Goal: Use online tool/utility: Utilize a website feature to perform a specific function

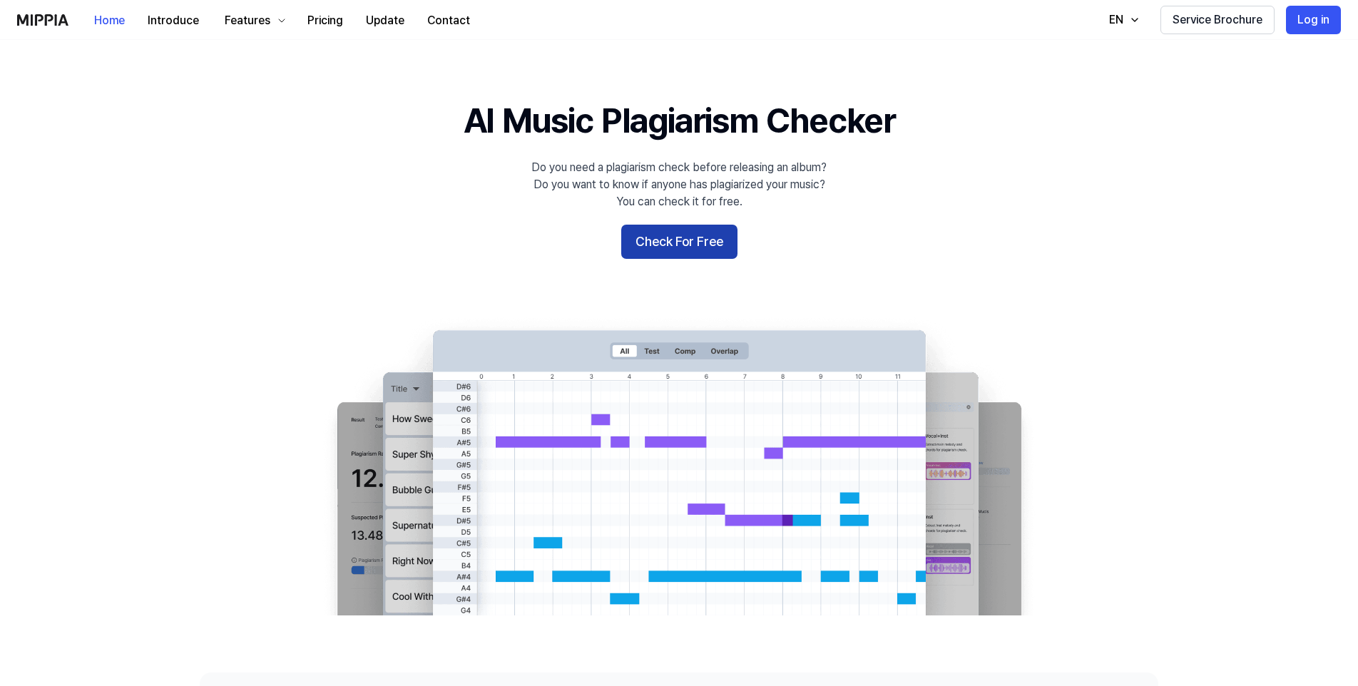
click at [636, 238] on button "Check For Free" at bounding box center [679, 242] width 116 height 34
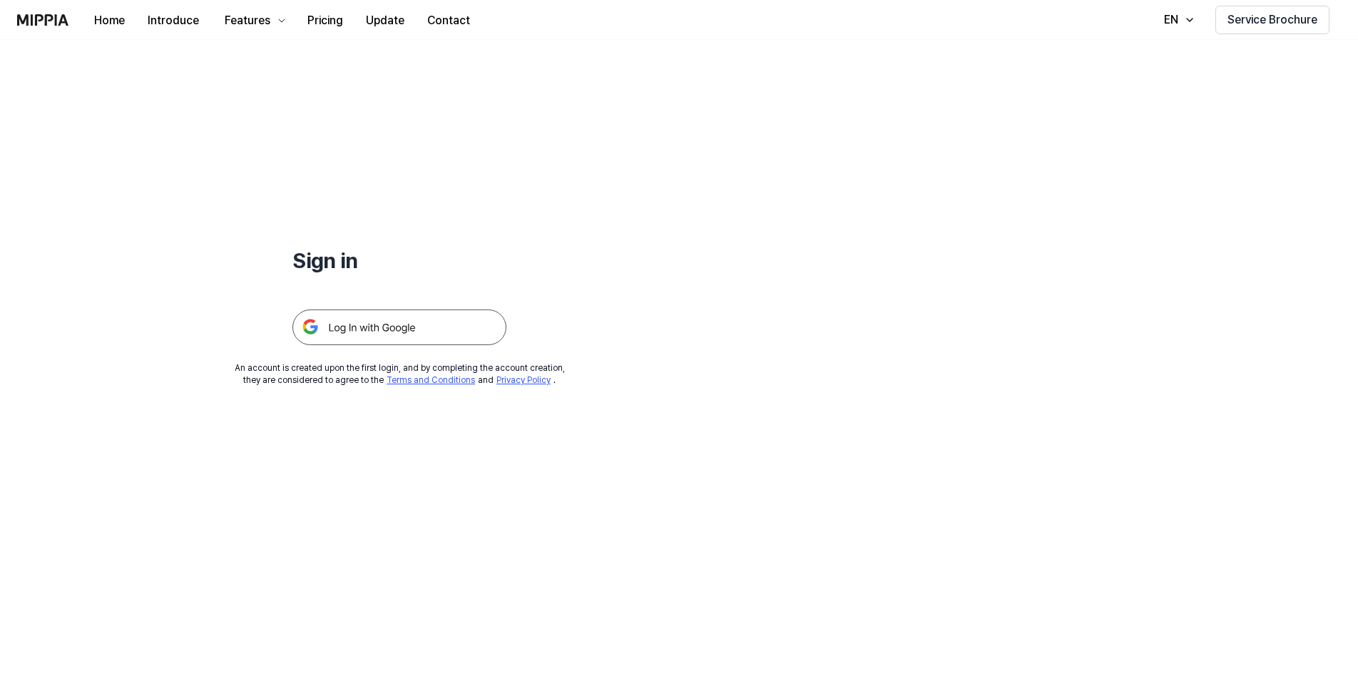
click at [384, 325] on img at bounding box center [399, 328] width 214 height 36
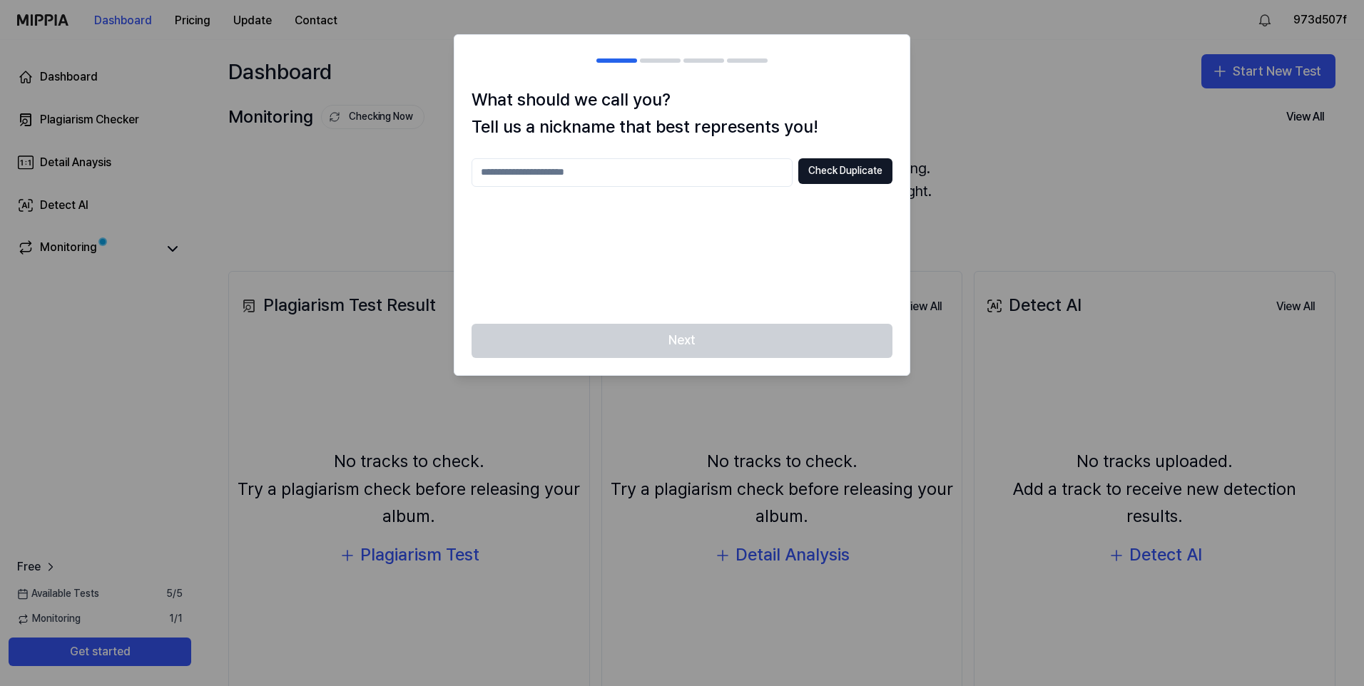
click at [627, 176] on input "text" at bounding box center [632, 172] width 321 height 29
type input "******"
click at [825, 168] on button "Check Duplicate" at bounding box center [845, 171] width 94 height 26
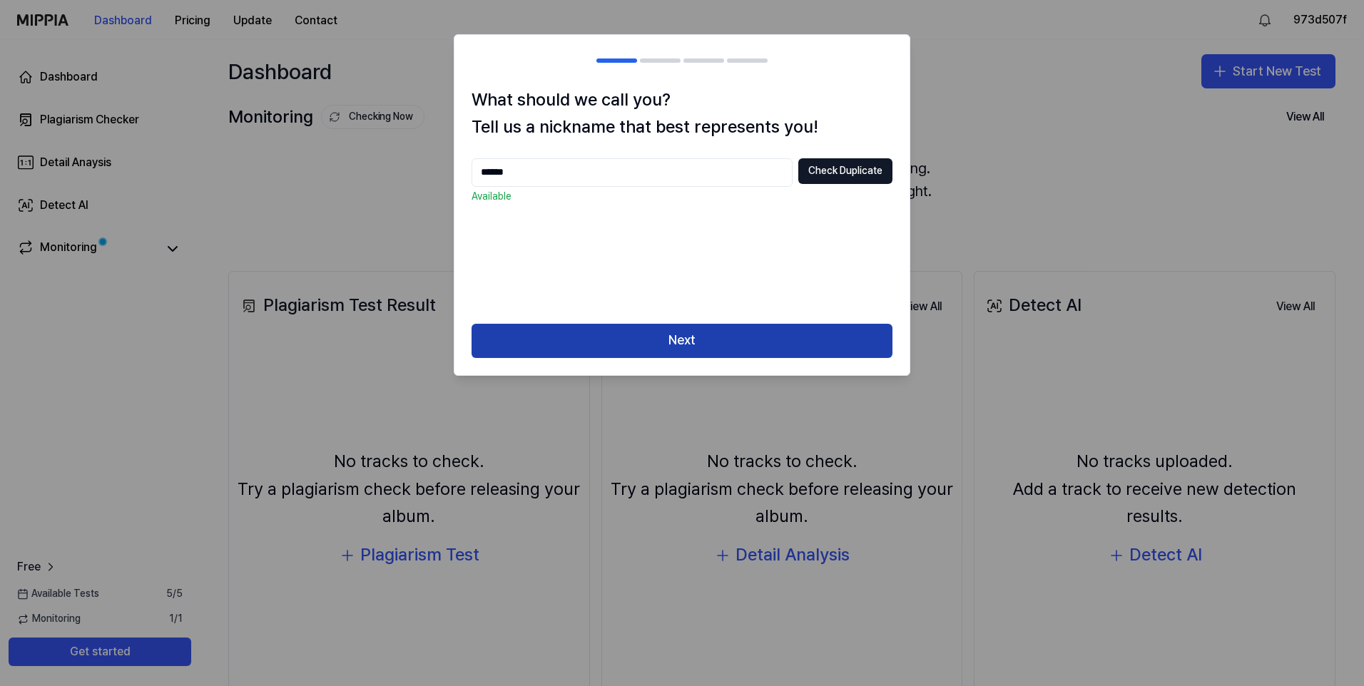
click at [680, 335] on button "Next" at bounding box center [682, 341] width 421 height 34
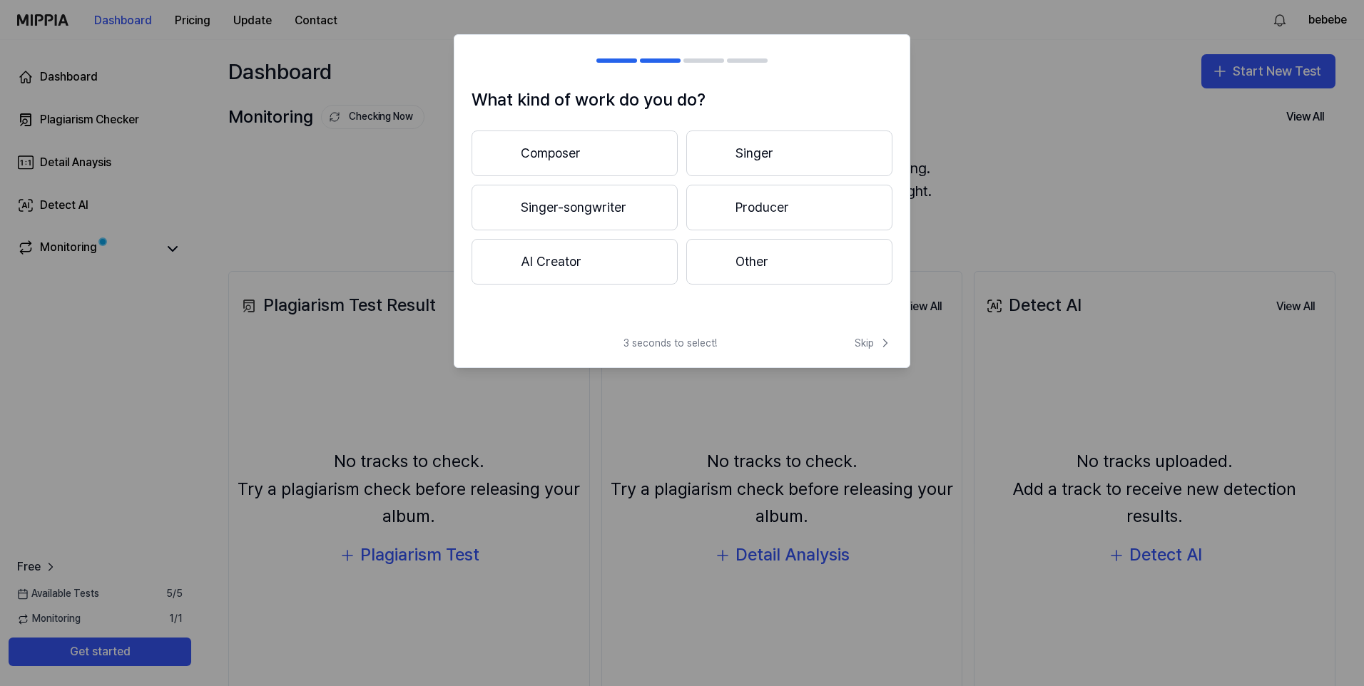
click at [758, 262] on button "Other" at bounding box center [789, 262] width 206 height 46
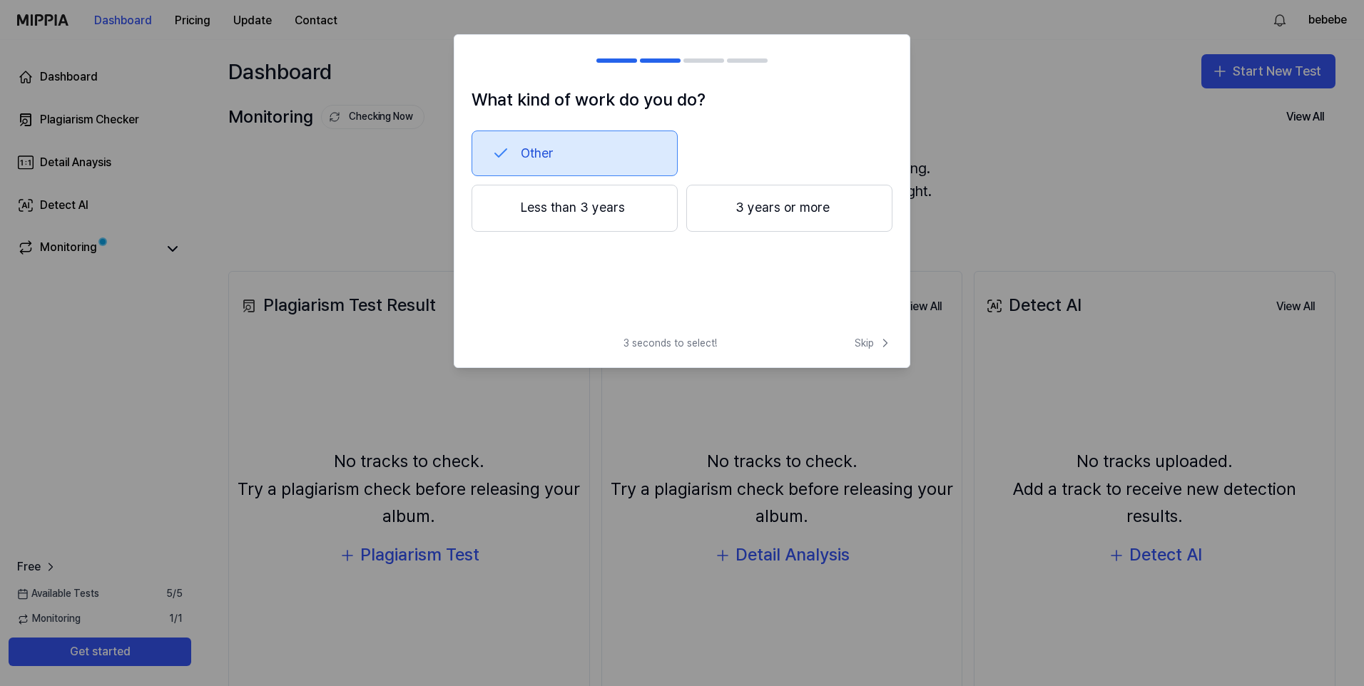
click at [636, 213] on button "Less than 3 years" at bounding box center [575, 208] width 206 height 47
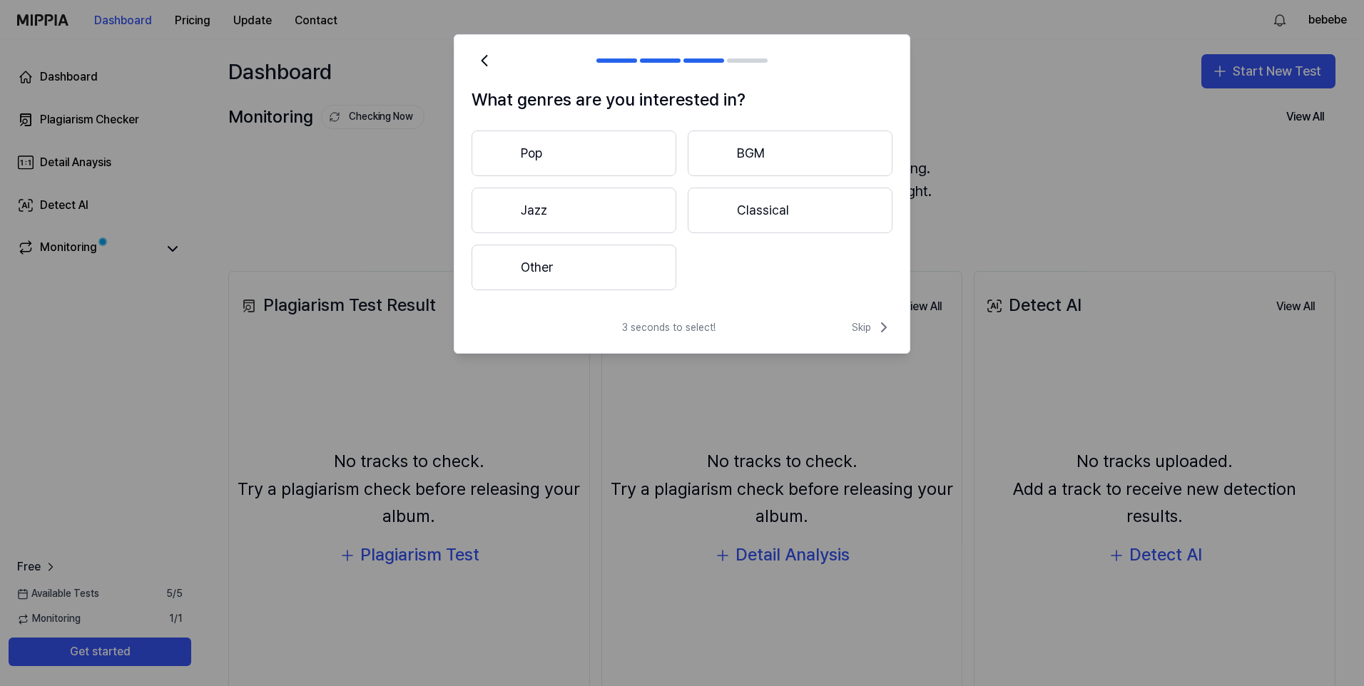
click at [614, 275] on button "Other" at bounding box center [574, 268] width 205 height 46
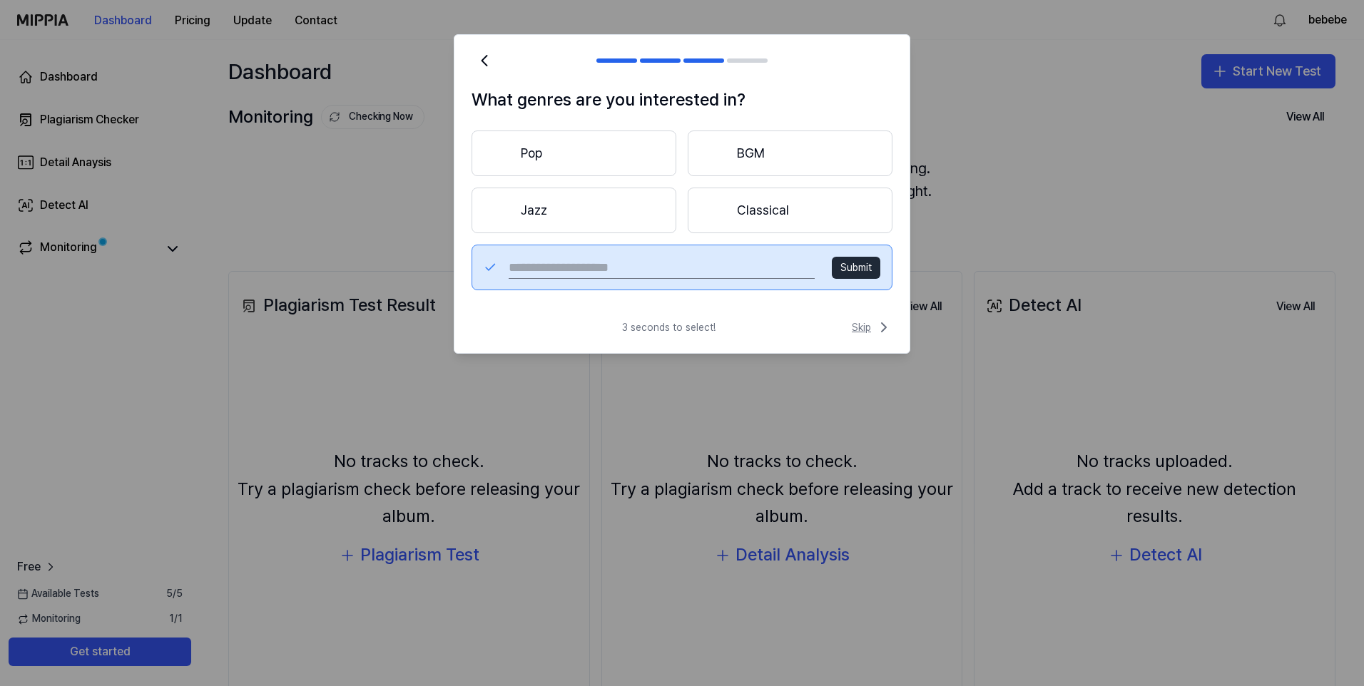
click at [870, 325] on span "Skip" at bounding box center [872, 327] width 41 height 17
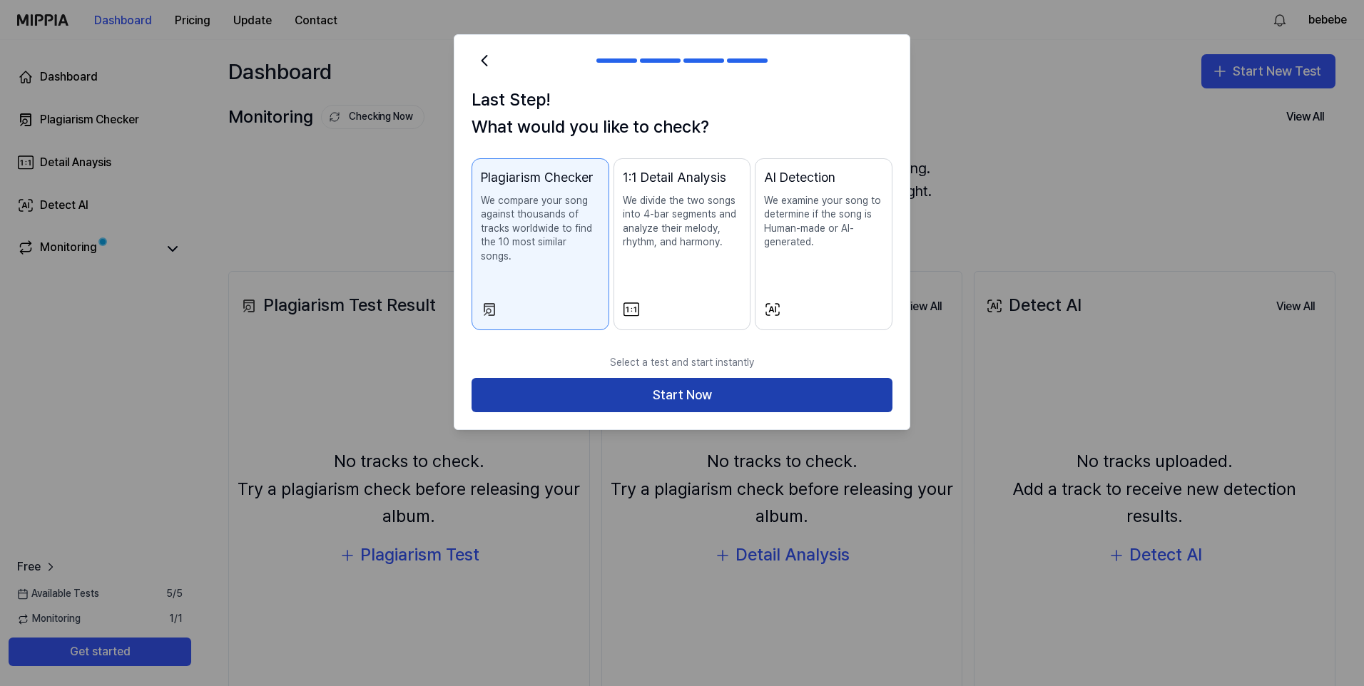
click at [728, 378] on button "Start Now" at bounding box center [682, 395] width 421 height 34
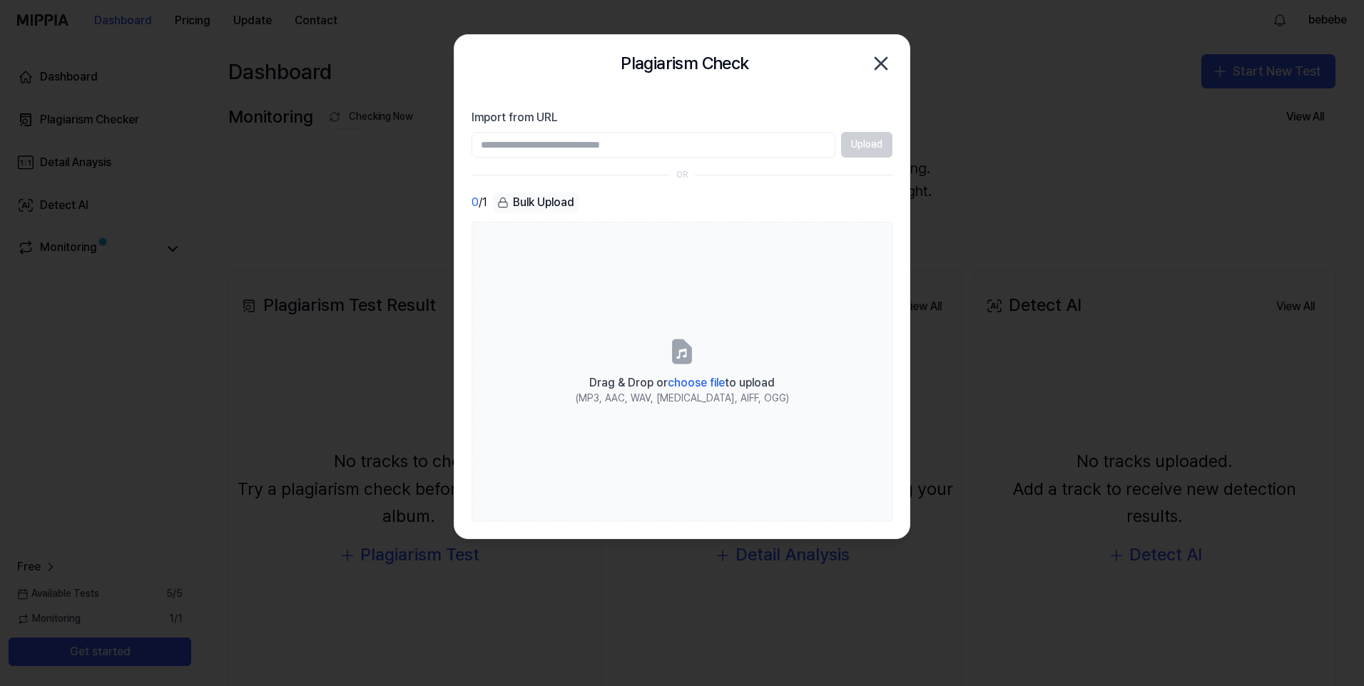
click at [579, 143] on input "Import from URL" at bounding box center [654, 145] width 364 height 26
click at [587, 147] on input "Import from URL" at bounding box center [654, 145] width 364 height 26
paste input "**********"
type input "**********"
click at [858, 143] on button "Upload" at bounding box center [866, 145] width 51 height 26
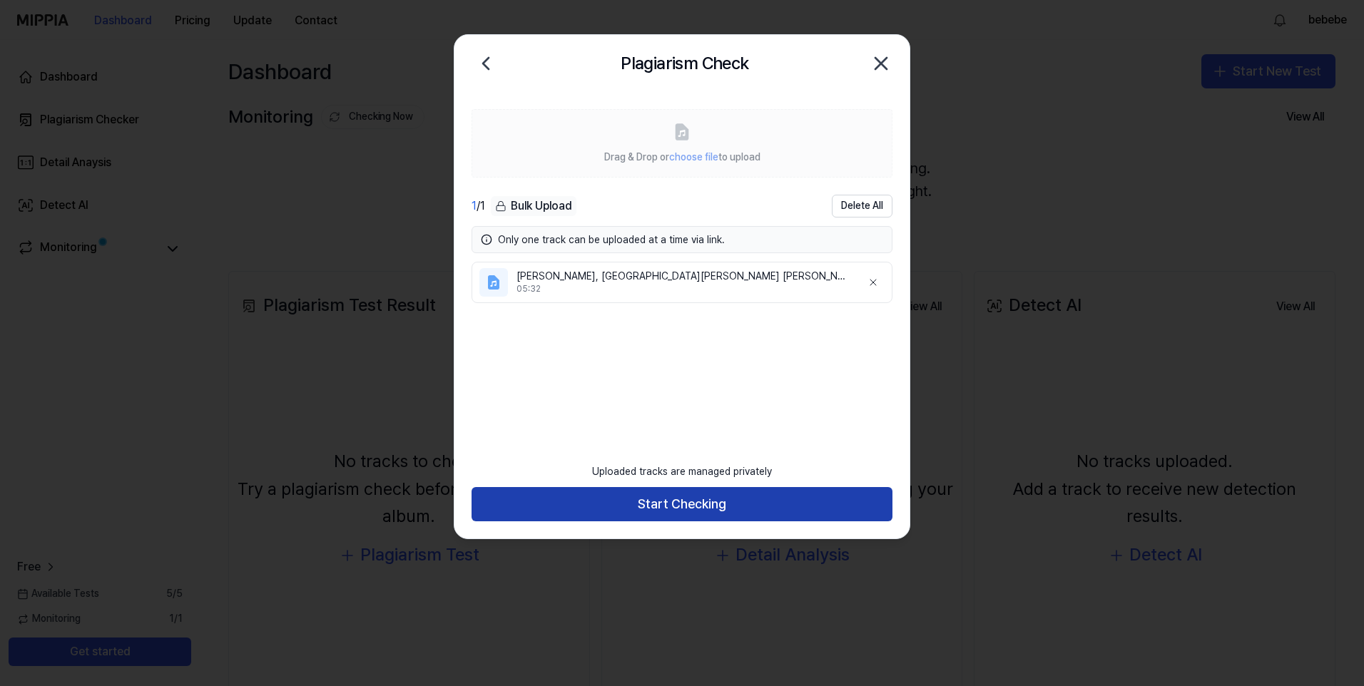
click at [672, 509] on button "Start Checking" at bounding box center [682, 504] width 421 height 34
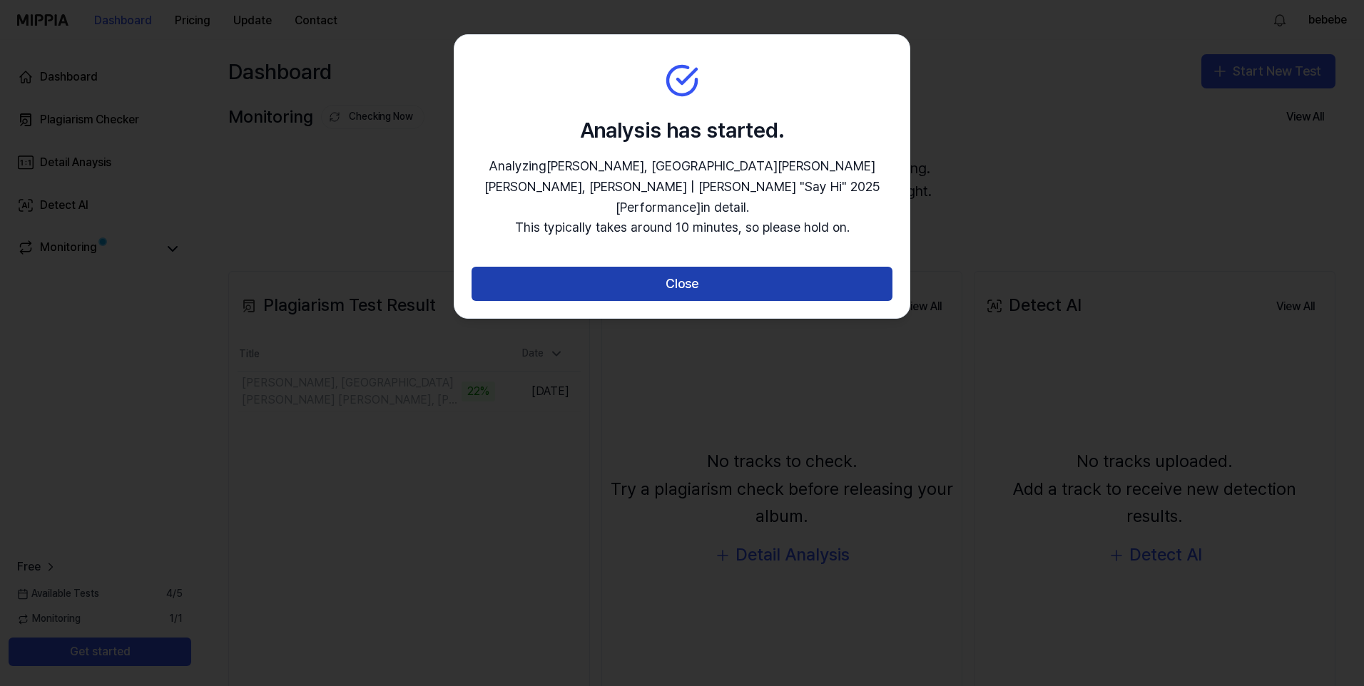
click at [657, 267] on button "Close" at bounding box center [682, 284] width 421 height 34
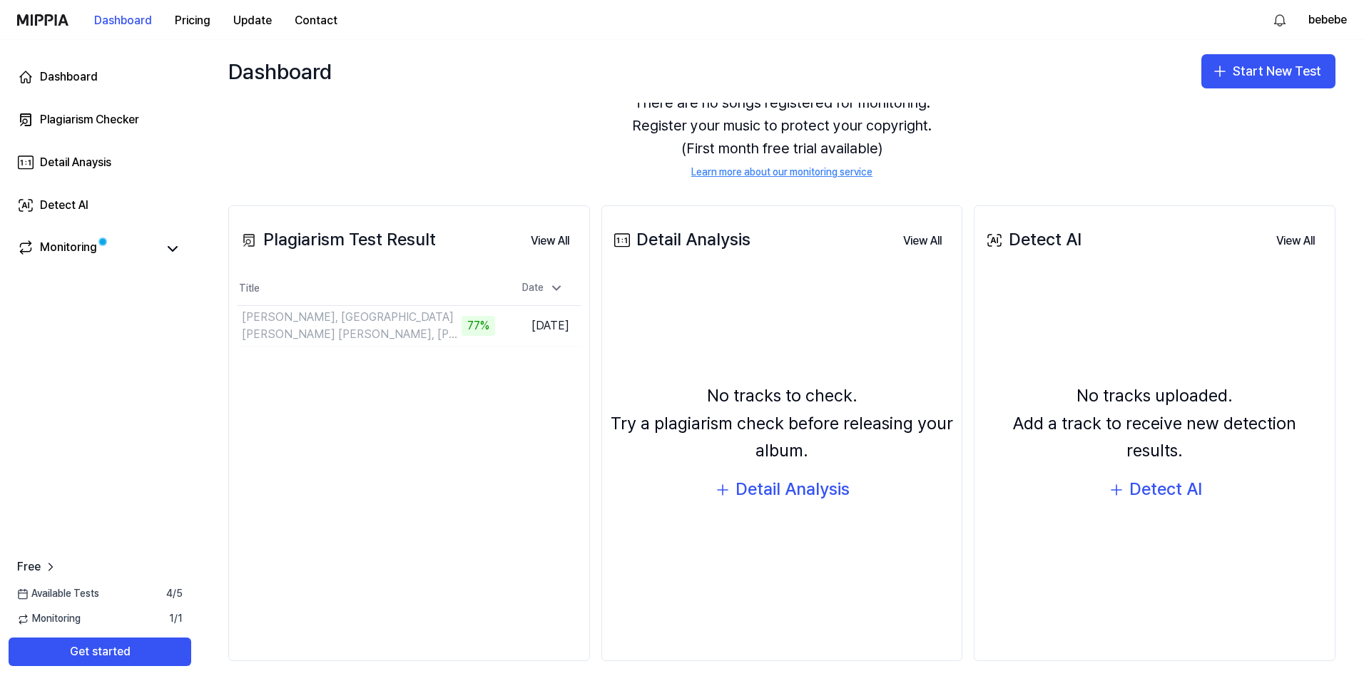
scroll to position [69, 0]
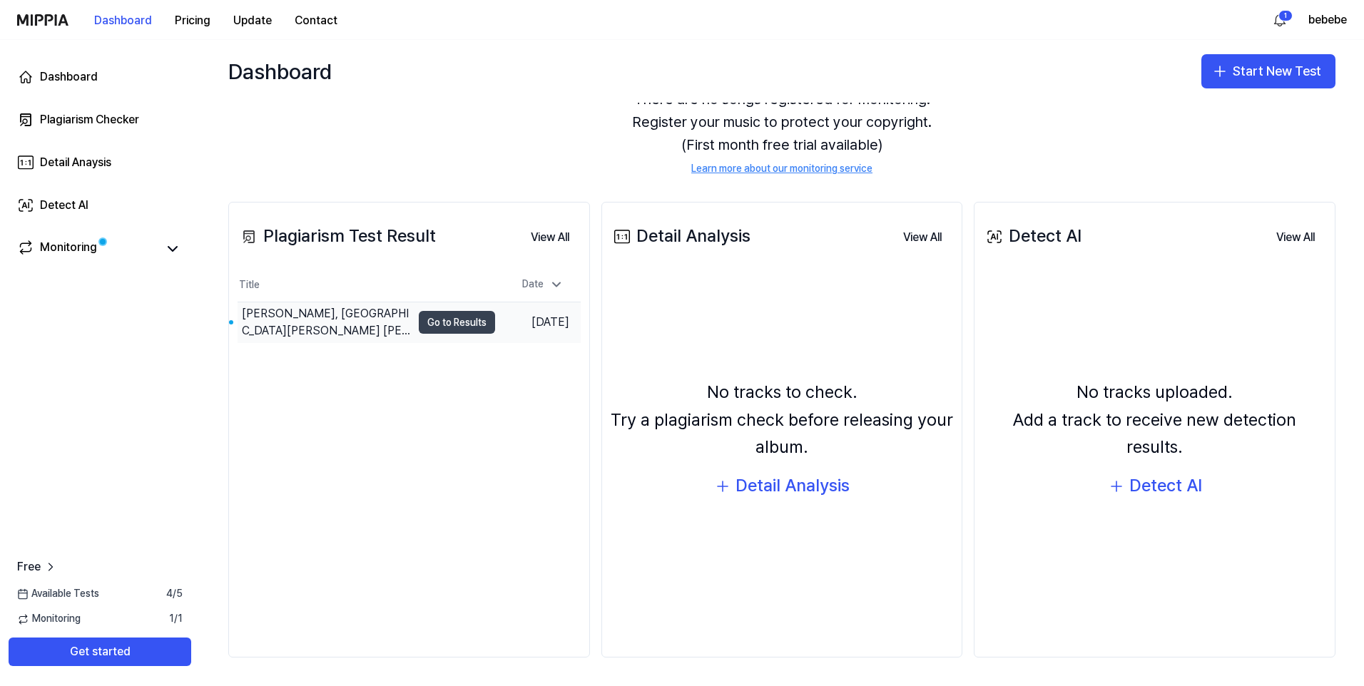
click at [471, 327] on button "Go to Results" at bounding box center [457, 322] width 76 height 23
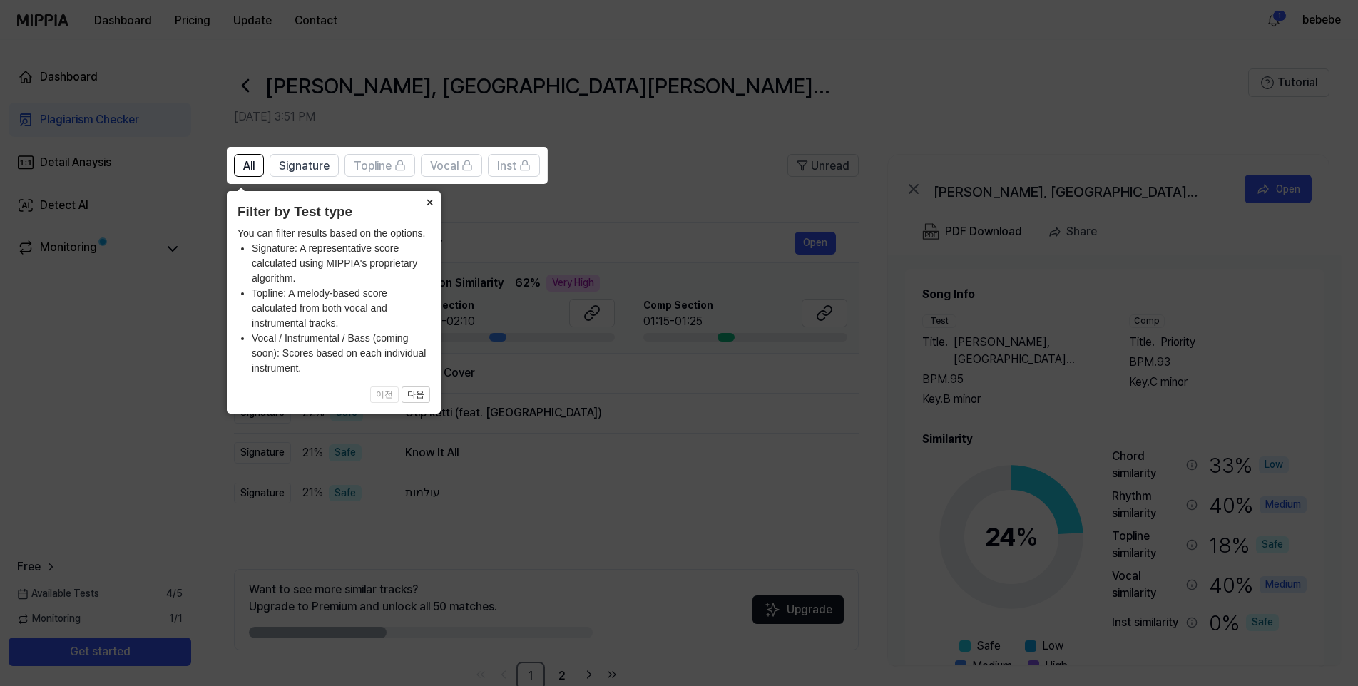
click at [431, 205] on button "×" at bounding box center [429, 201] width 23 height 20
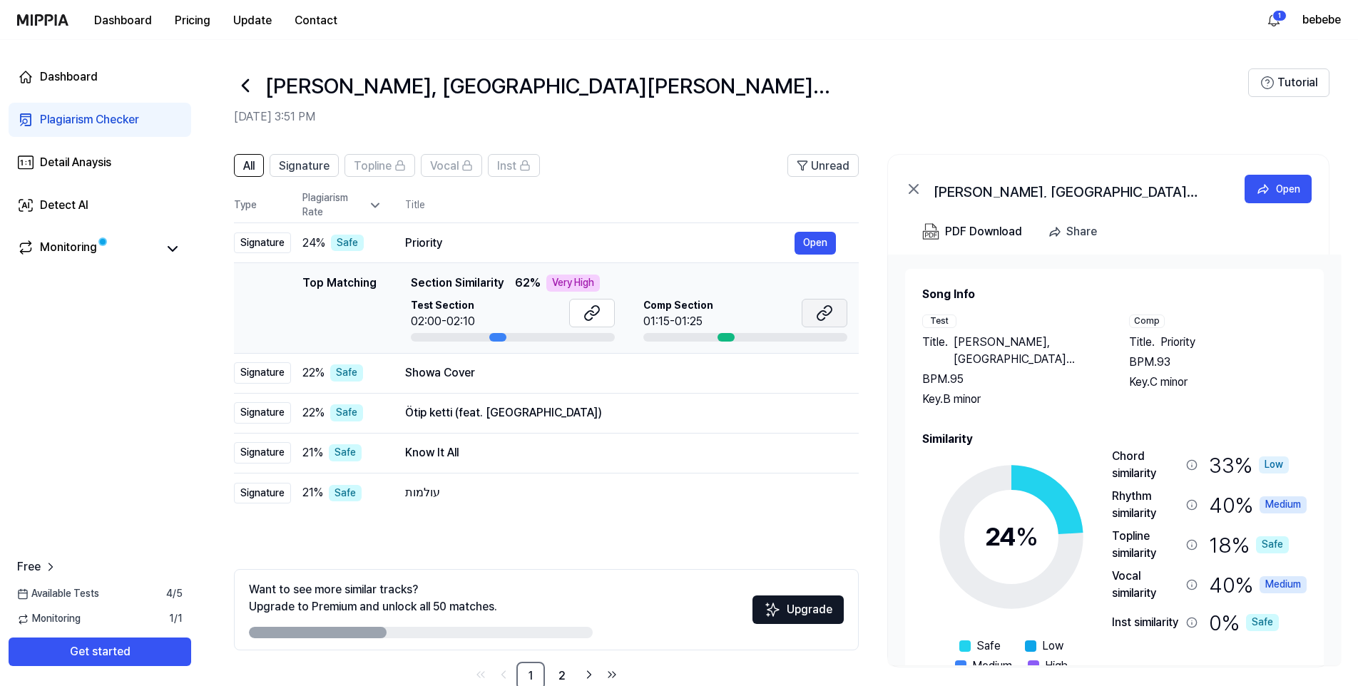
click at [810, 320] on button at bounding box center [825, 313] width 46 height 29
click at [424, 377] on div "Showa Cover" at bounding box center [599, 373] width 389 height 17
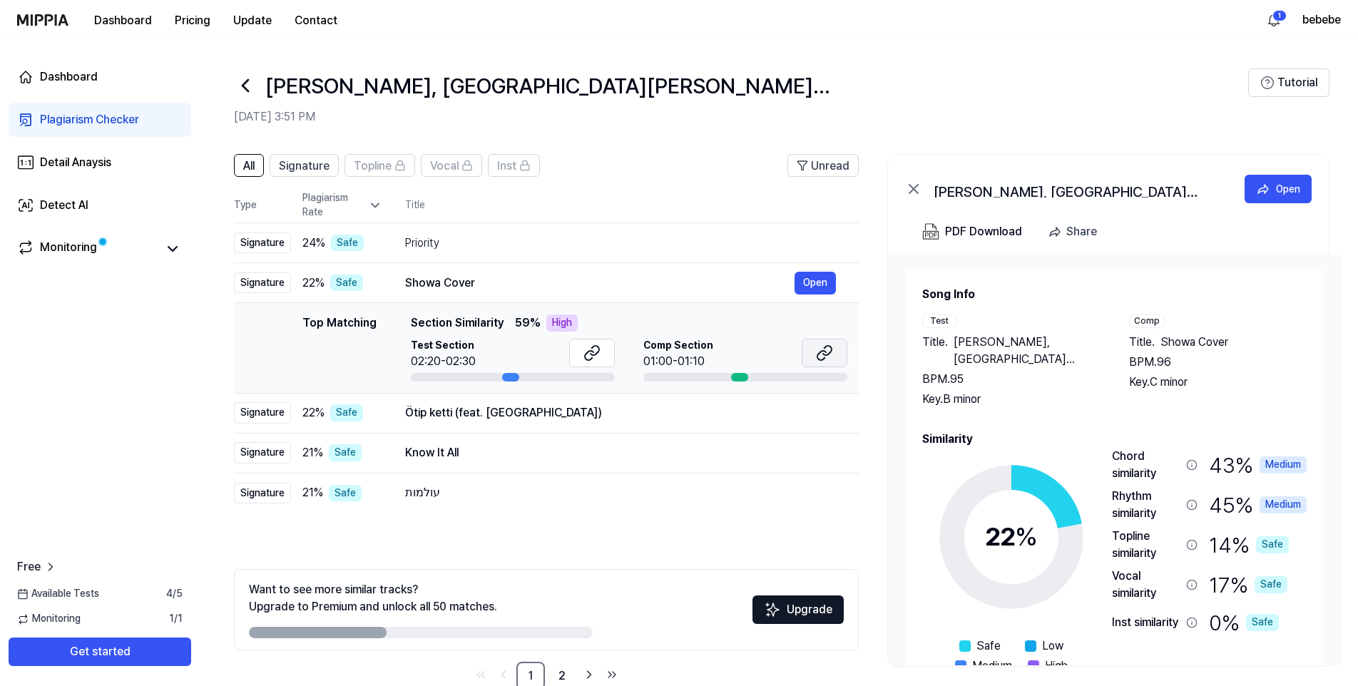
click at [836, 348] on button at bounding box center [825, 353] width 46 height 29
click at [558, 420] on div "Ötip ketti (feat. Aikyn)" at bounding box center [599, 412] width 389 height 17
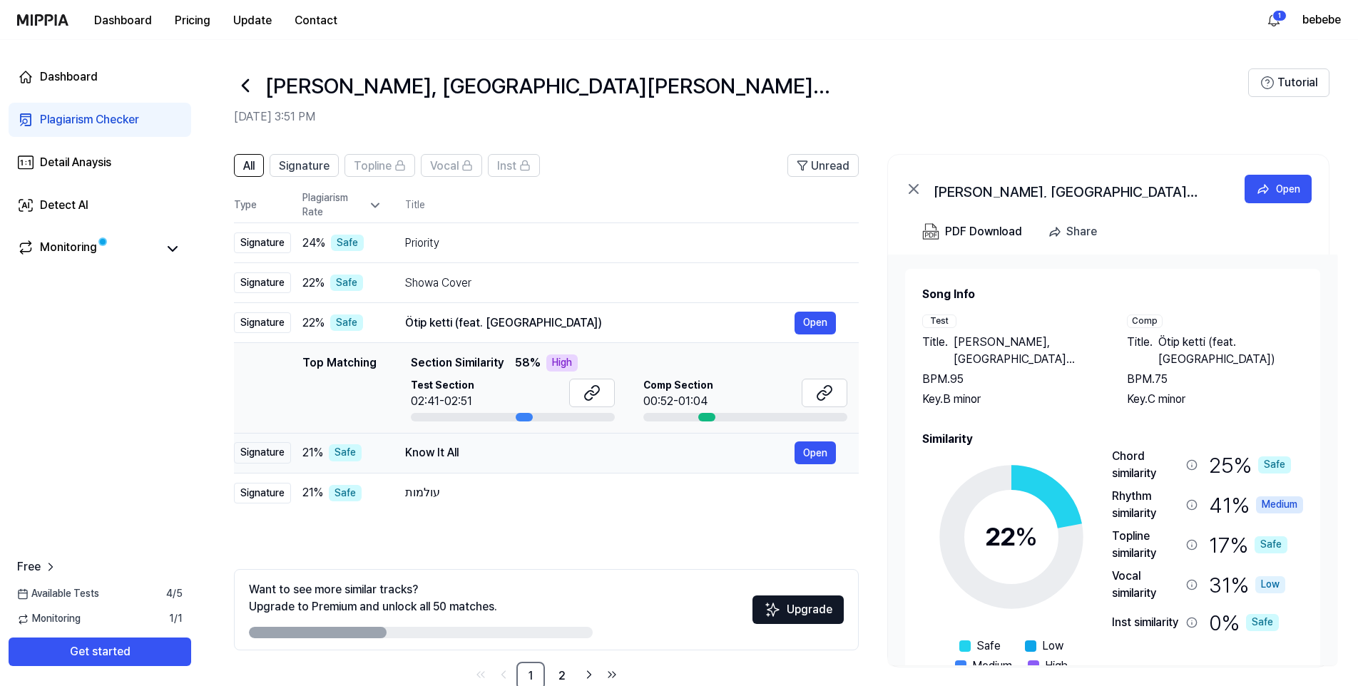
click at [601, 454] on div "Know It All" at bounding box center [599, 452] width 389 height 17
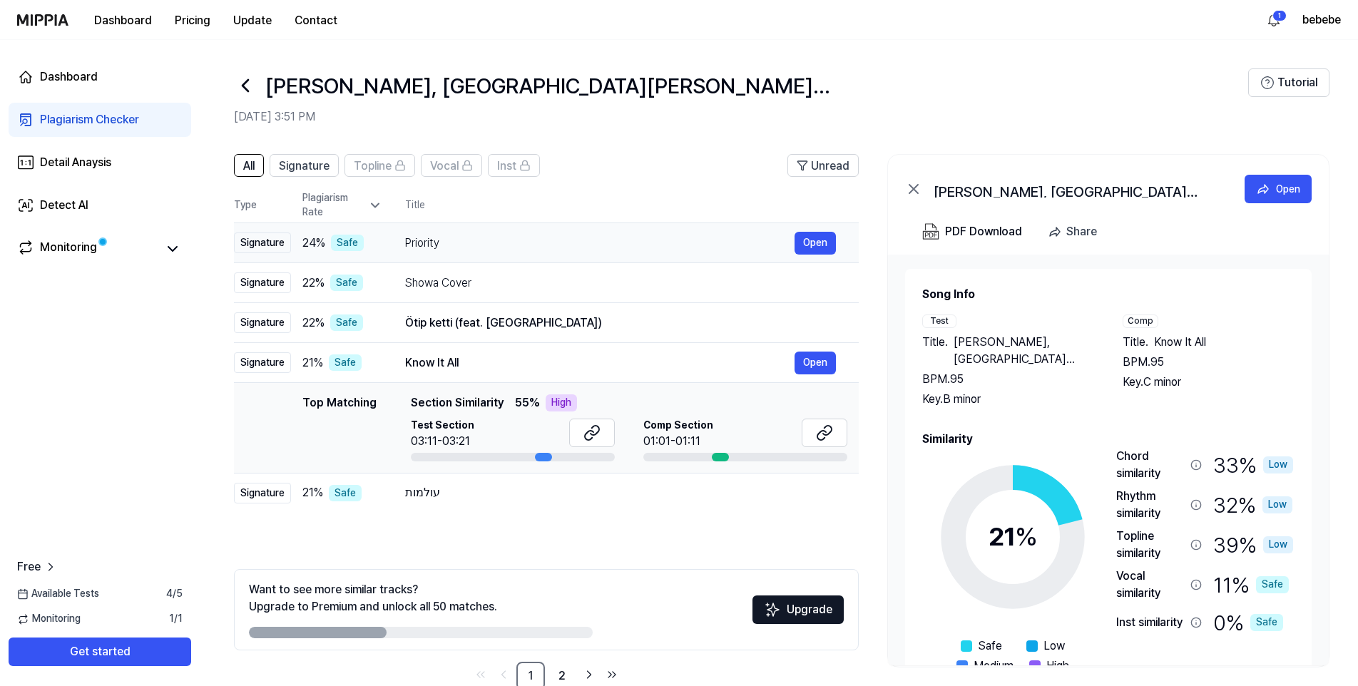
click at [531, 245] on div "Priority" at bounding box center [599, 243] width 389 height 17
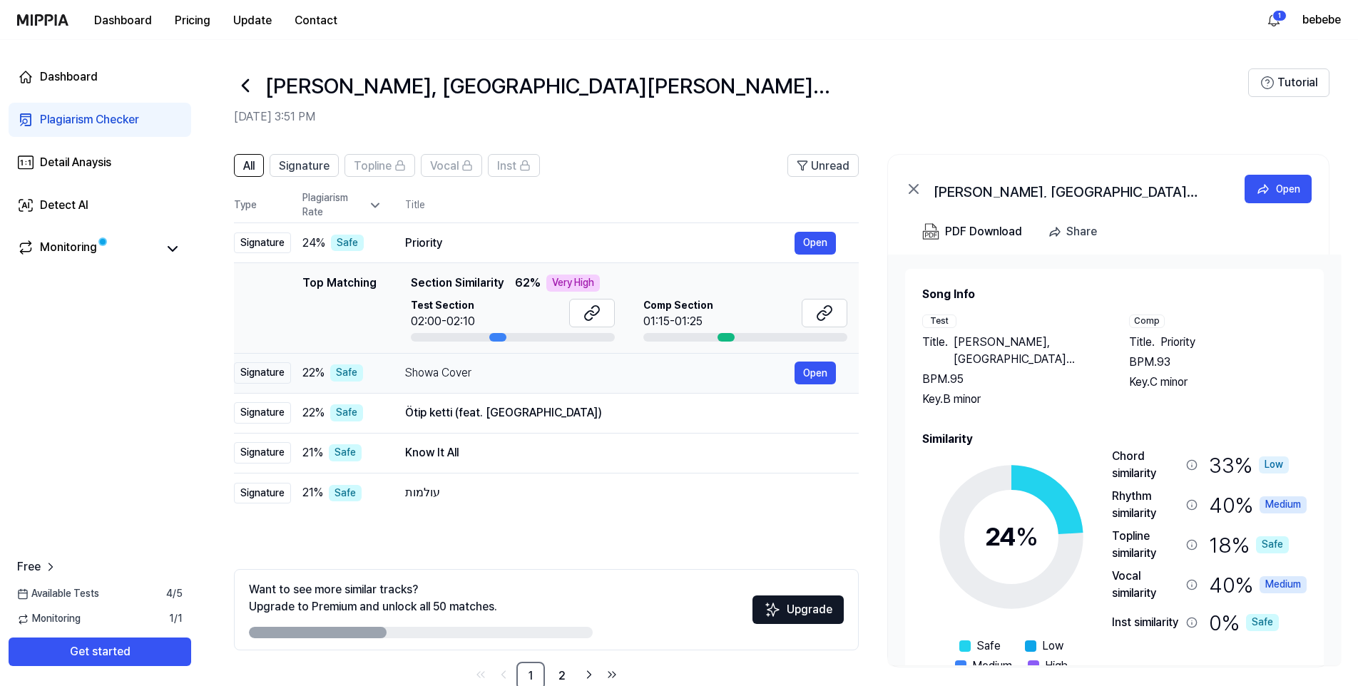
click at [559, 364] on div "Showa Cover Open" at bounding box center [620, 373] width 431 height 23
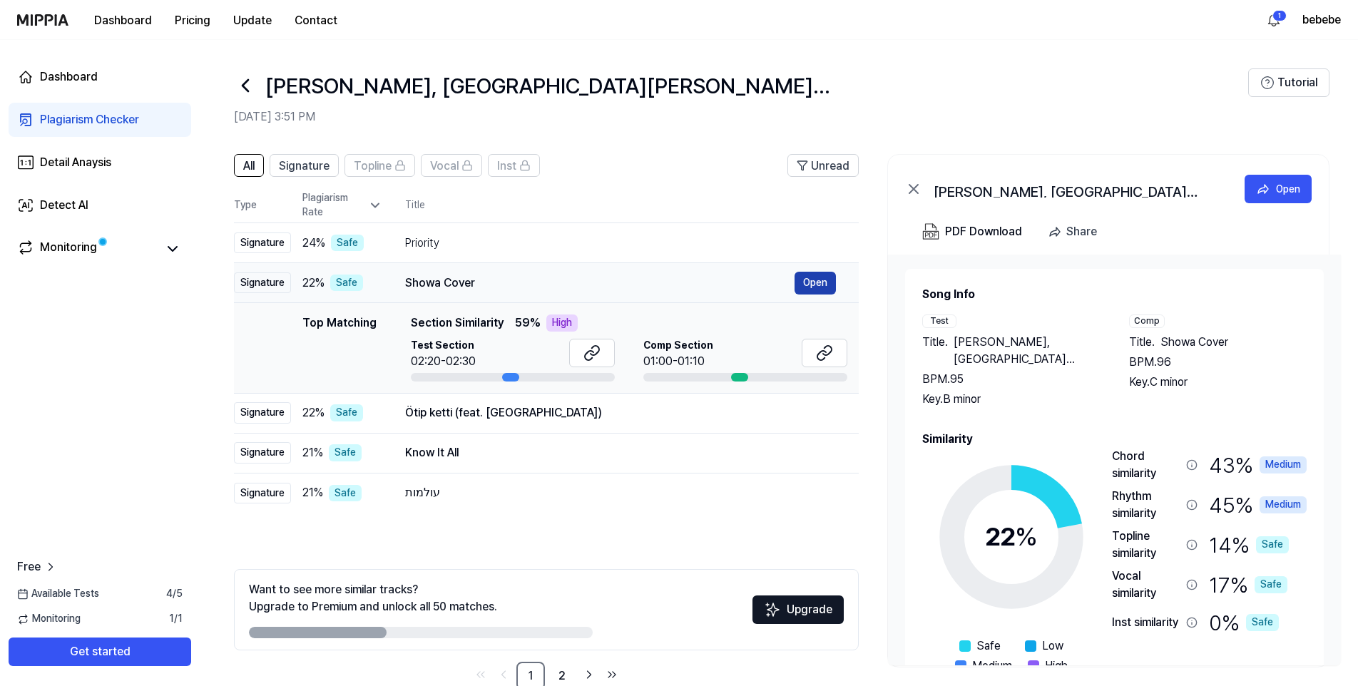
click at [815, 282] on button "Open" at bounding box center [815, 283] width 41 height 23
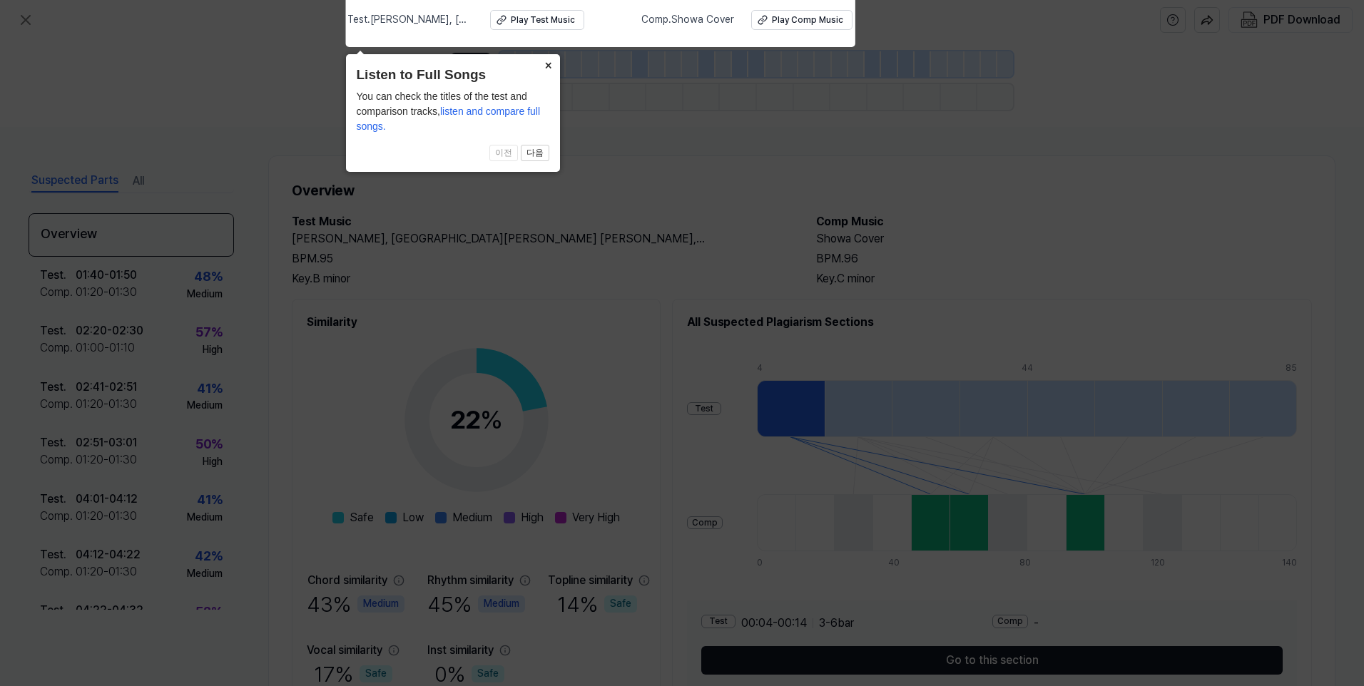
click at [544, 67] on button "×" at bounding box center [548, 64] width 23 height 20
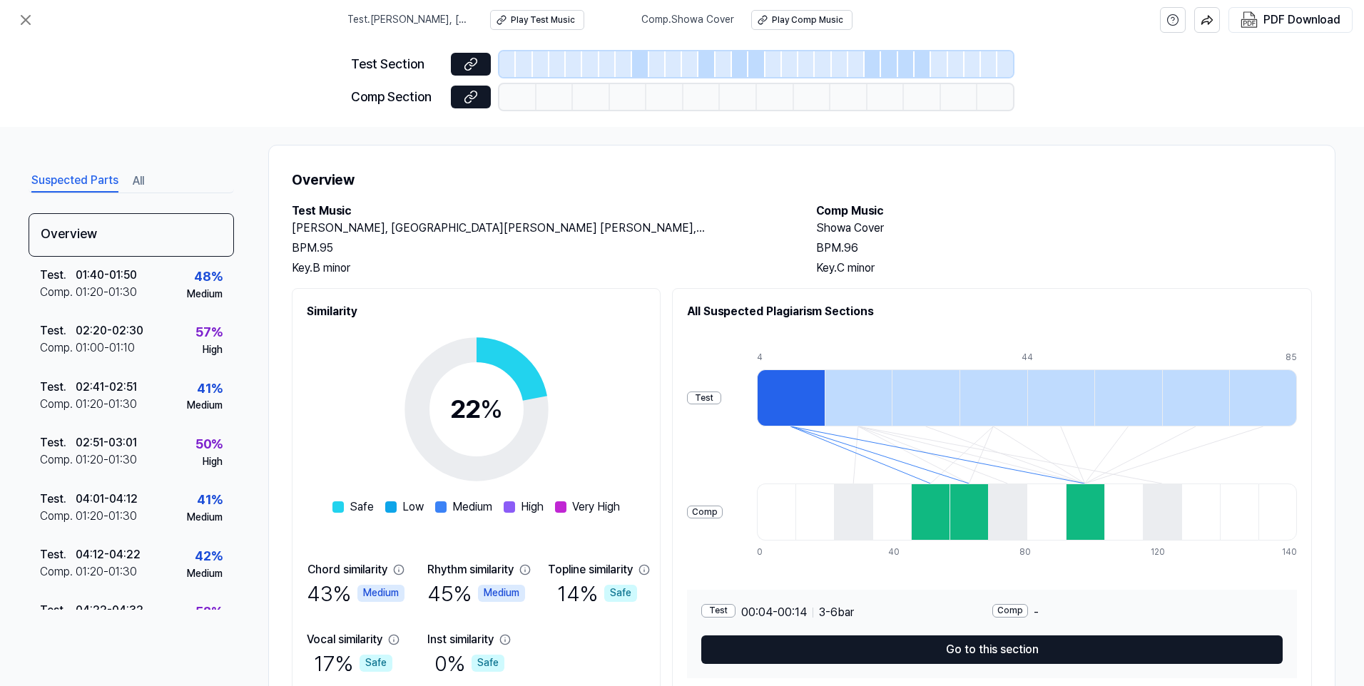
scroll to position [0, 0]
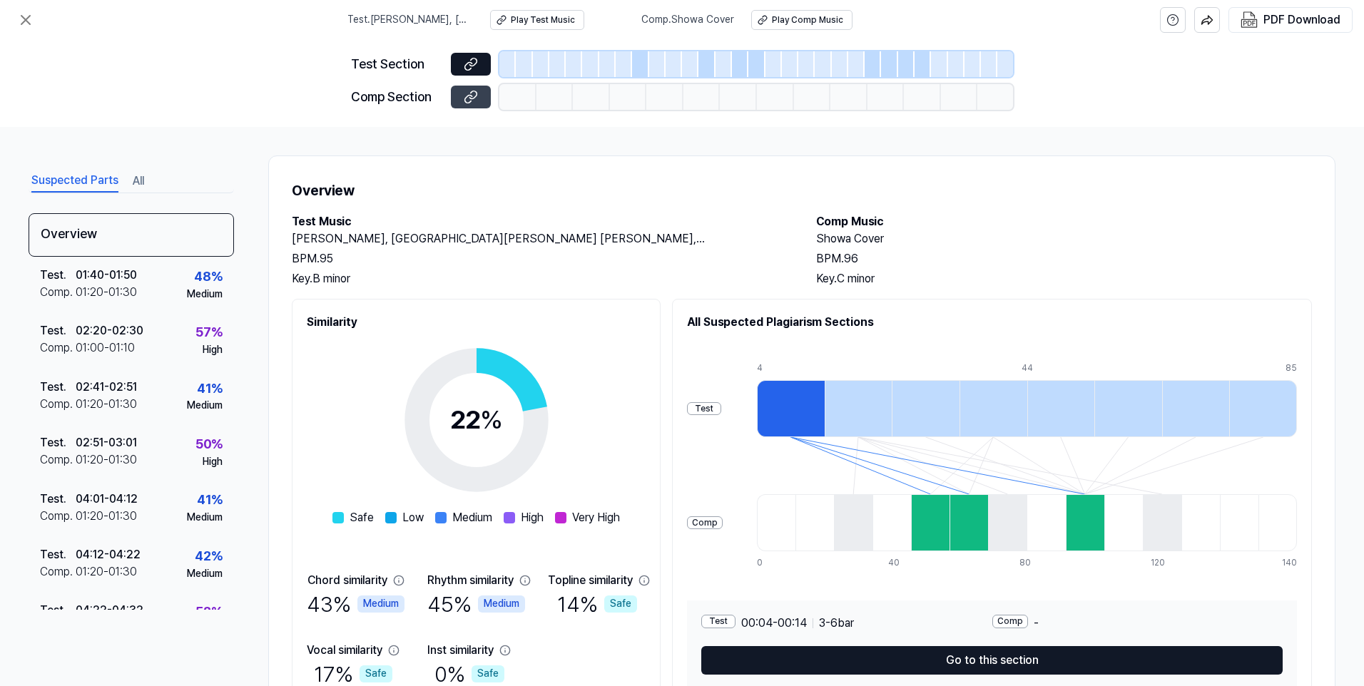
click at [476, 99] on icon at bounding box center [471, 97] width 14 height 14
